Goal: Information Seeking & Learning: Learn about a topic

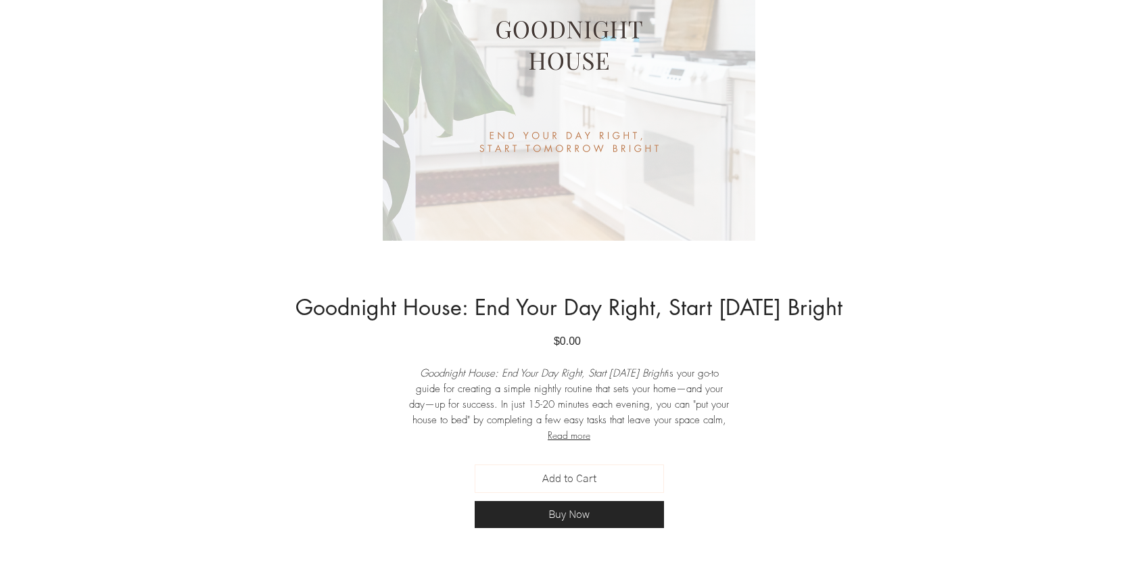
scroll to position [363, 0]
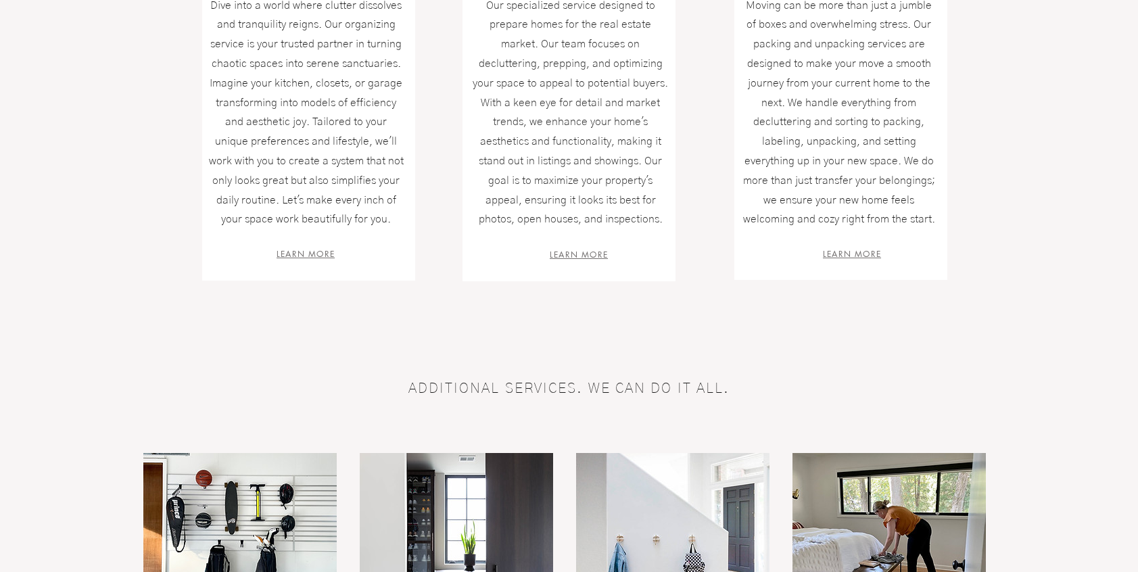
scroll to position [569, 0]
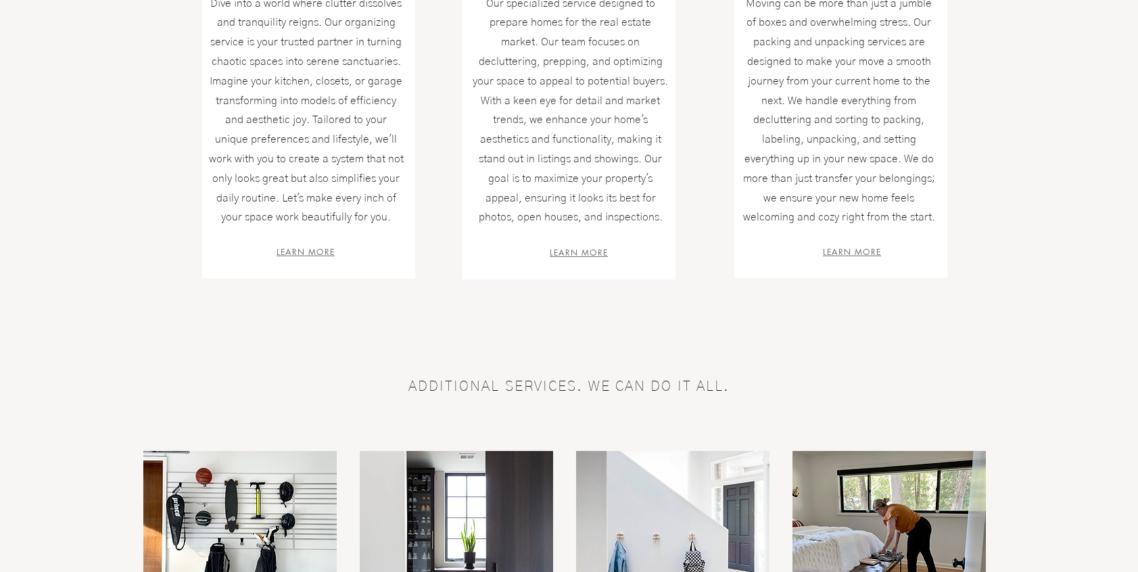
click at [318, 255] on span "LEARN MORE" at bounding box center [306, 251] width 58 height 11
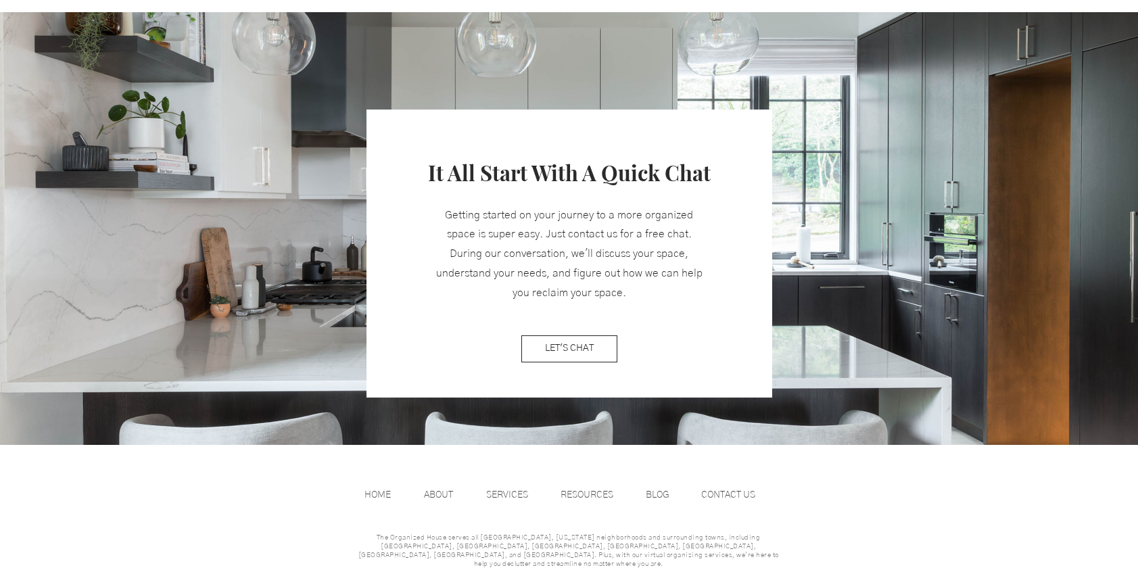
scroll to position [1662, 0]
